Goal: Communication & Community: Answer question/provide support

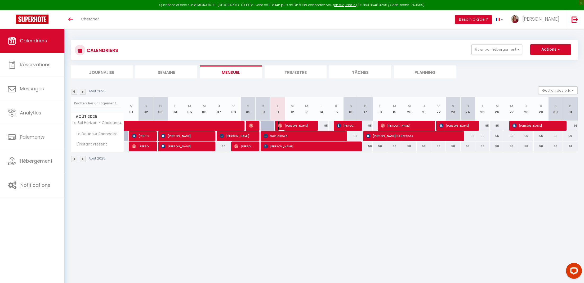
click at [283, 126] on span "[PERSON_NAME]" at bounding box center [295, 126] width 34 height 10
select select "OK"
select select "0"
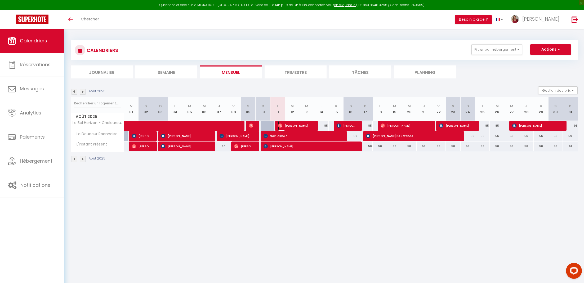
select select "1"
select select
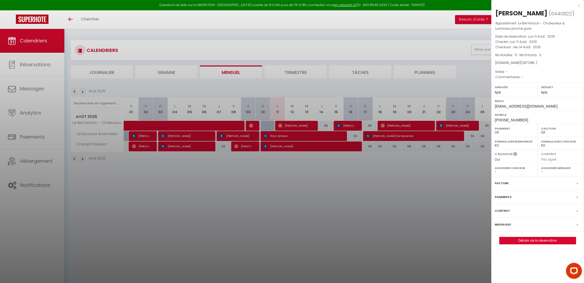
click at [504, 227] on label "Messages" at bounding box center [503, 225] width 16 height 6
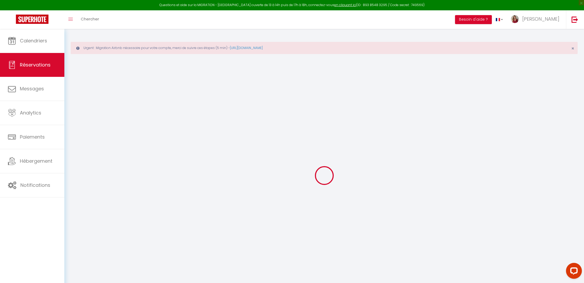
select select
checkbox input "false"
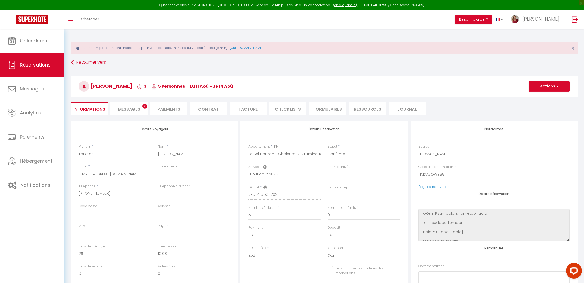
scroll to position [589, 0]
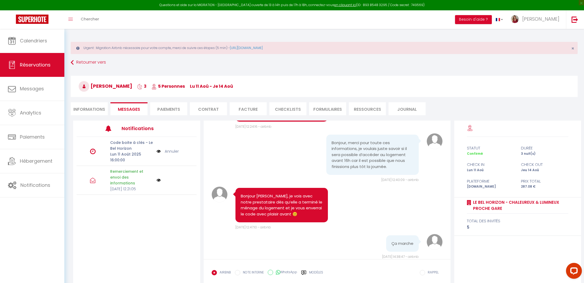
click at [158, 151] on img at bounding box center [159, 151] width 4 height 6
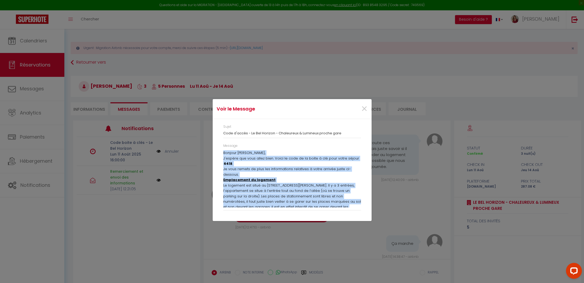
scroll to position [72, 0]
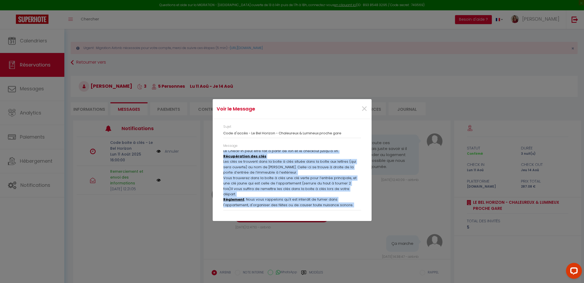
drag, startPoint x: 224, startPoint y: 152, endPoint x: 228, endPoint y: 240, distance: 87.5
click at [228, 240] on div "Voir le Message × Sujet Code d'accès - Le Bel Horizon - Chaleureux & Lumineux p…" at bounding box center [292, 141] width 159 height 283
copy div "Loremip Dolorsi, A'consec adi elit seddo eius. Tempo in utla et do magna a eni …"
click at [363, 109] on span "×" at bounding box center [364, 109] width 7 height 16
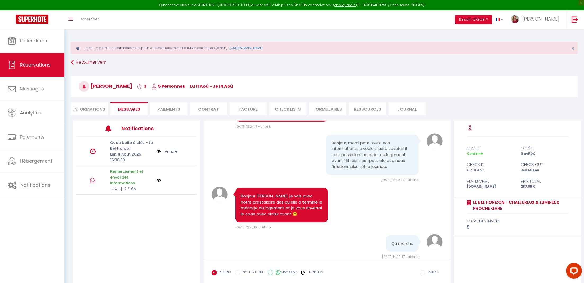
click at [368, 267] on div "AIRBNB NOTE INTERNE WhatsApp Modèles 11 « ‹ » › [DATE] [PHONE_NUMBER] Dim Lun M…" at bounding box center [327, 274] width 231 height 14
click at [203, 114] on li "Contrat" at bounding box center [208, 108] width 37 height 13
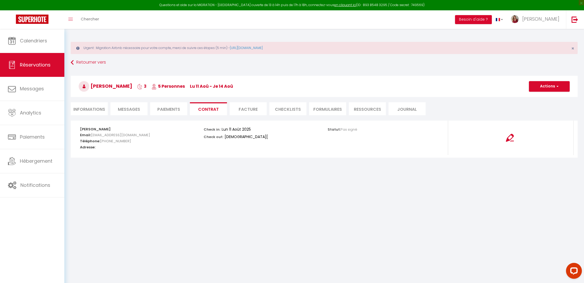
click at [128, 107] on span "Messages" at bounding box center [129, 109] width 22 height 6
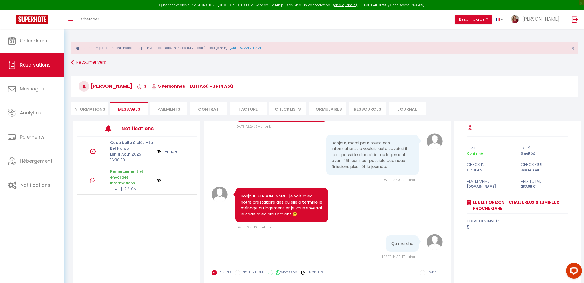
click at [245, 267] on div "AIRBNB NOTE INTERNE WhatsApp Modèles" at bounding box center [268, 274] width 112 height 14
click at [242, 267] on form "AIRBNB NOTE INTERNE WhatsApp Modèles 11 « ‹ » › [DATE] [PHONE_NUMBER] Dim Lun M…" at bounding box center [327, 282] width 247 height 47
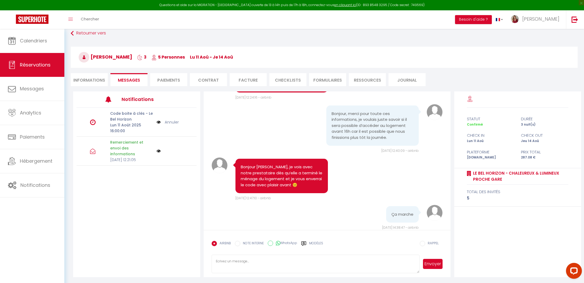
click at [335, 267] on textarea at bounding box center [316, 264] width 208 height 19
paste textarea "Loremip Dolorsi, A'consec adi elit seddo eius. Tempo in utla et do magna a eni …"
click at [217, 262] on textarea at bounding box center [316, 264] width 208 height 19
click at [262, 267] on textarea at bounding box center [316, 264] width 208 height 19
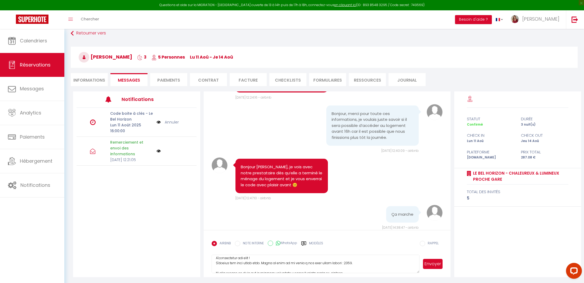
scroll to position [14, 0]
drag, startPoint x: 216, startPoint y: 263, endPoint x: 262, endPoint y: 262, distance: 45.6
click at [261, 262] on textarea at bounding box center [316, 264] width 208 height 19
type textarea "Loremipsu Dolorsi, A'consectetur adi elit ! Seddo ei temp in ut labor e dol mag…"
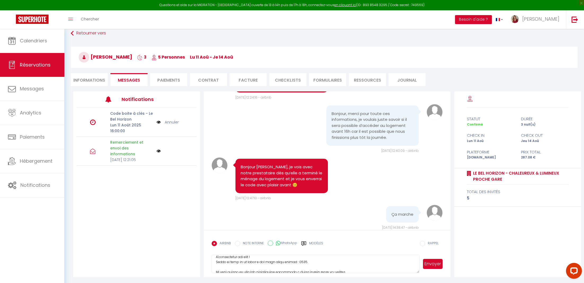
click at [434, 265] on button "Envoyer" at bounding box center [433, 264] width 20 height 10
click at [170, 122] on link "Annuler" at bounding box center [172, 122] width 14 height 6
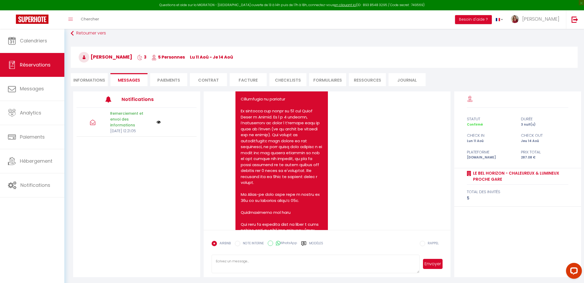
scroll to position [928, 0]
